Goal: Navigation & Orientation: Find specific page/section

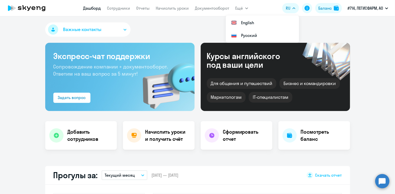
select select "30"
click at [386, 181] on circle at bounding box center [383, 181] width 14 height 14
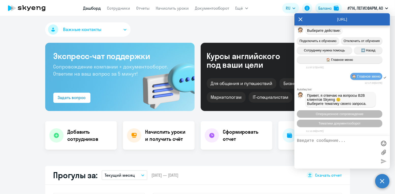
scroll to position [5152, 0]
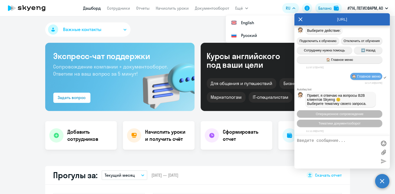
click at [300, 20] on icon at bounding box center [301, 20] width 4 height 4
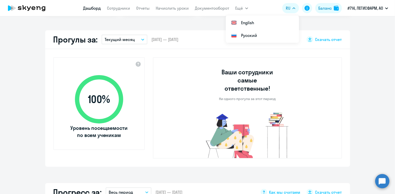
scroll to position [153, 0]
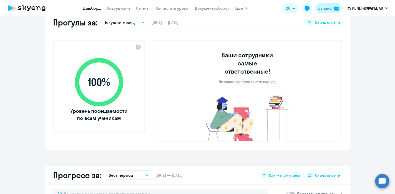
click at [323, 7] on div "Баланс" at bounding box center [325, 8] width 13 height 6
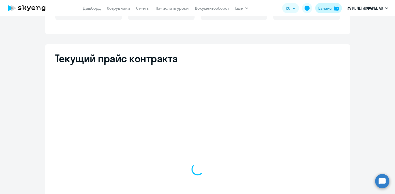
scroll to position [167, 0]
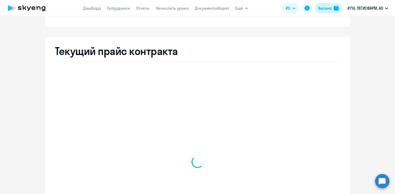
select select "english_adult_not_native_speaker"
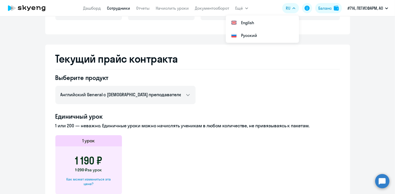
click at [125, 10] on link "Сотрудники" at bounding box center [118, 8] width 23 height 5
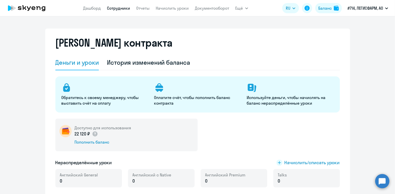
select select "30"
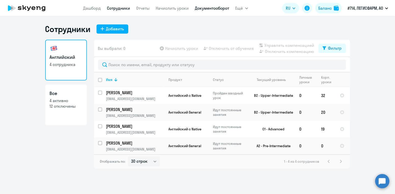
click at [205, 6] on link "Документооборот" at bounding box center [212, 8] width 34 height 5
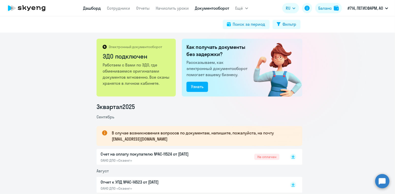
click at [93, 8] on link "Дашборд" at bounding box center [92, 8] width 18 height 5
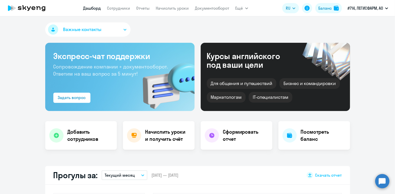
select select "30"
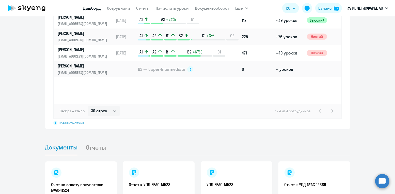
scroll to position [437, 0]
